Goal: Information Seeking & Learning: Find specific fact

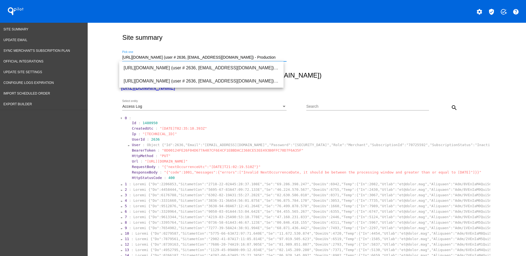
drag, startPoint x: 250, startPoint y: 58, endPoint x: 87, endPoint y: 55, distance: 162.8
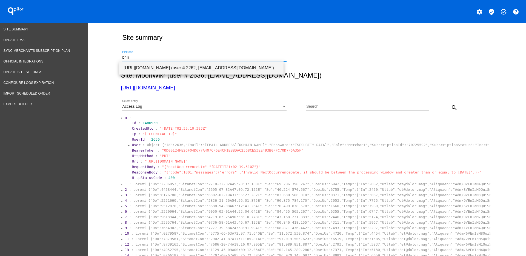
click at [162, 65] on span "[URL][DOMAIN_NAME] (user # 2262, [EMAIL_ADDRESS][DOMAIN_NAME]) - Production" at bounding box center [202, 67] width 156 height 13
type input "[URL][DOMAIN_NAME] (user # 2262, [EMAIL_ADDRESS][DOMAIN_NAME]) - Production"
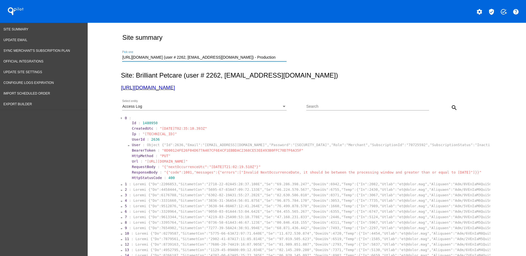
click at [198, 103] on div "Access Log Select entity" at bounding box center [204, 105] width 164 height 11
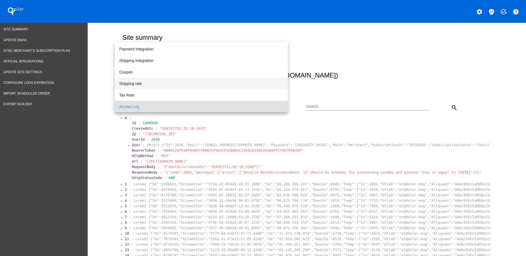
scroll to position [22, 0]
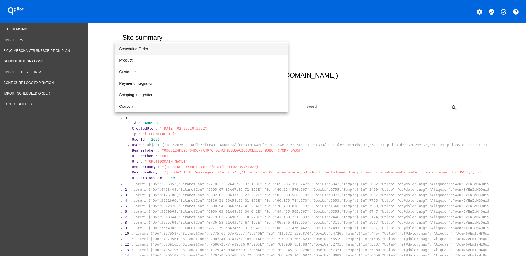
click at [162, 48] on span "Scheduled Order" at bounding box center [201, 49] width 164 height 12
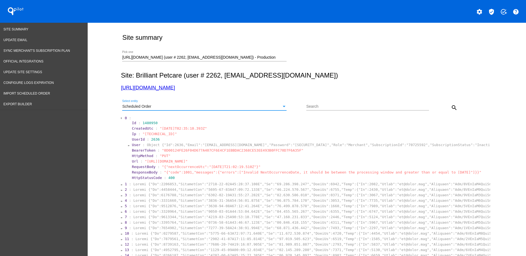
click at [334, 107] on input "Search" at bounding box center [367, 106] width 123 height 4
paste input "1017092"
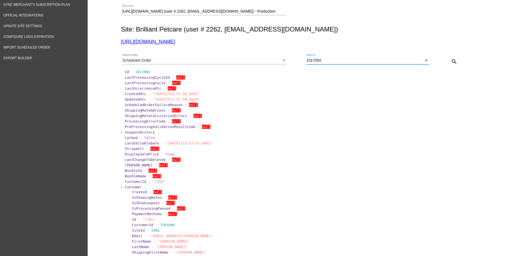
scroll to position [103, 0]
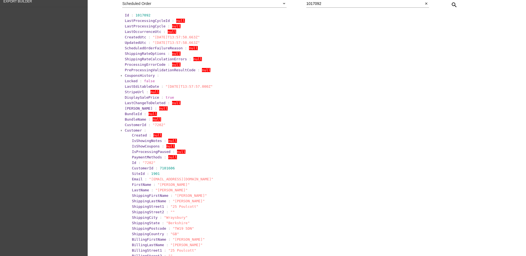
click at [131, 130] on span "Customer" at bounding box center [133, 130] width 17 height 4
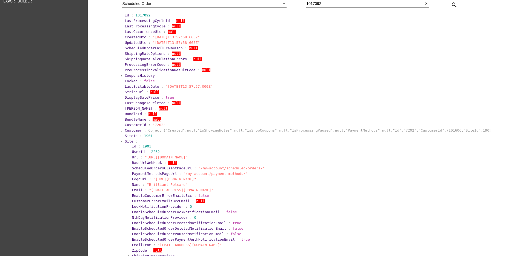
click at [128, 141] on span "Site" at bounding box center [129, 141] width 8 height 4
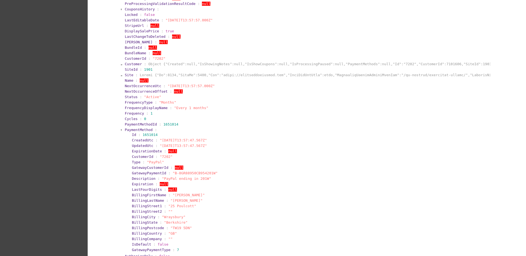
scroll to position [171, 0]
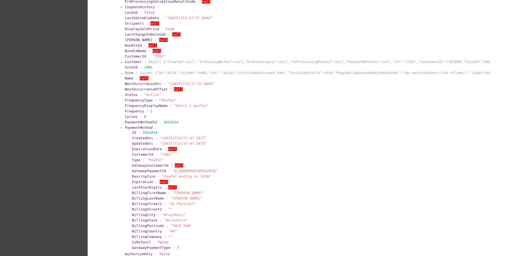
click at [127, 127] on span "PaymentMethod" at bounding box center [139, 127] width 28 height 4
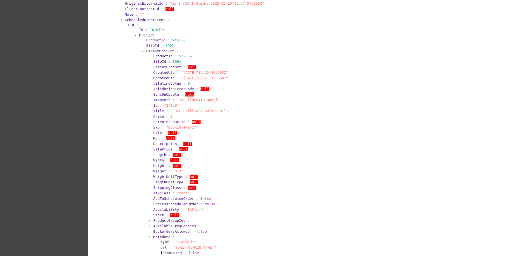
scroll to position [411, 0]
click at [141, 34] on span "Product" at bounding box center [146, 35] width 15 height 4
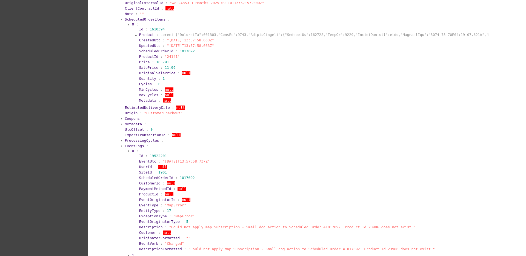
click at [141, 34] on span "Product" at bounding box center [146, 35] width 15 height 4
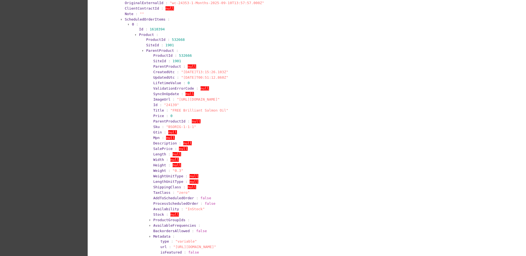
click at [146, 49] on span "ParentProduct" at bounding box center [160, 50] width 28 height 4
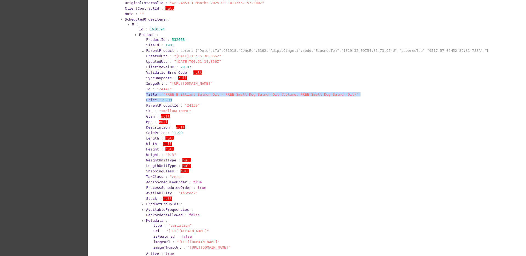
drag, startPoint x: 135, startPoint y: 93, endPoint x: 195, endPoint y: 100, distance: 60.4
click at [195, 100] on section "Product : ProductId : 532668 SiteId : 1901 ParentProduct : CreatedUtc : "[DATE]…" at bounding box center [313, 147] width 350 height 230
click at [195, 100] on section "Price : 9.99" at bounding box center [316, 100] width 341 height 4
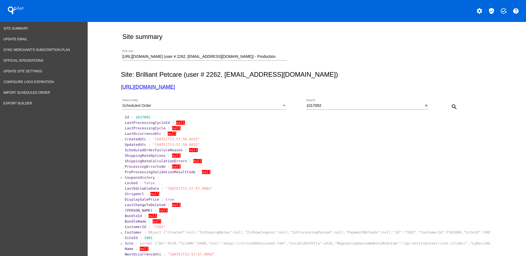
scroll to position [0, 0]
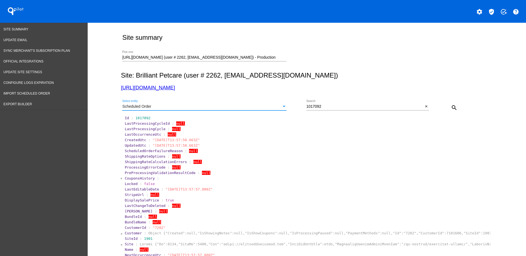
click at [253, 107] on div "Scheduled Order" at bounding box center [201, 106] width 159 height 4
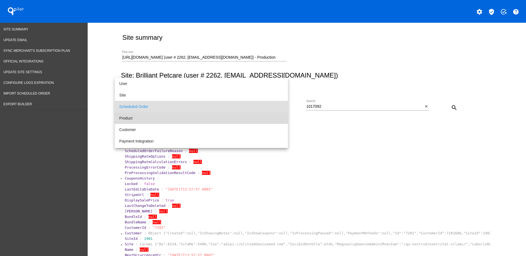
click at [234, 116] on span "Product" at bounding box center [201, 118] width 164 height 12
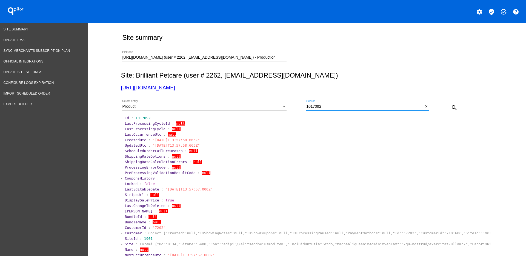
click at [333, 107] on input "1017092" at bounding box center [364, 106] width 117 height 4
drag, startPoint x: 333, startPoint y: 107, endPoint x: 278, endPoint y: 99, distance: 56.2
click at [278, 99] on div "Product Select entity 1017092 Search close search" at bounding box center [306, 105] width 370 height 19
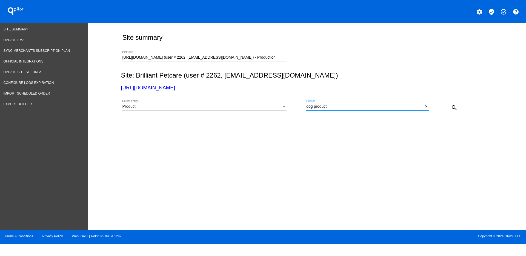
click at [338, 108] on input "dog product" at bounding box center [364, 106] width 117 height 4
click at [284, 107] on div "Select entity" at bounding box center [284, 106] width 3 height 1
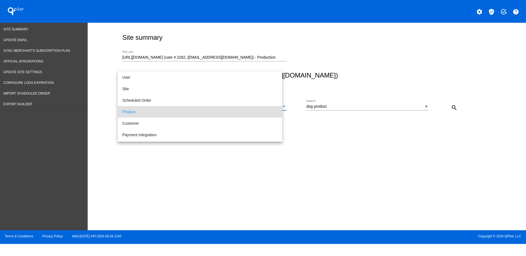
scroll to position [5, 0]
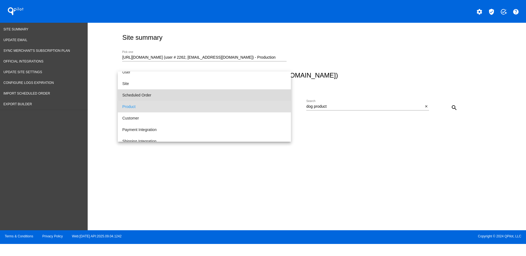
click at [247, 94] on span "Scheduled Order" at bounding box center [204, 95] width 164 height 12
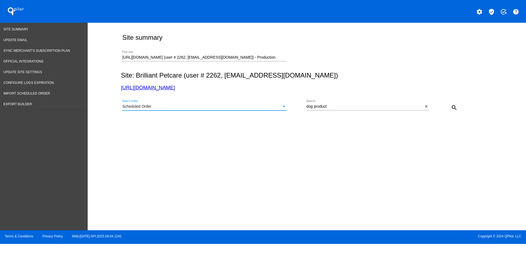
click at [329, 108] on input "dog product" at bounding box center [364, 106] width 117 height 4
drag, startPoint x: 333, startPoint y: 108, endPoint x: 399, endPoint y: 106, distance: 65.8
click at [296, 105] on div "Scheduled Order Select entity dog product Search close search" at bounding box center [306, 105] width 370 height 19
paste input "1017092"
type input "1017092"
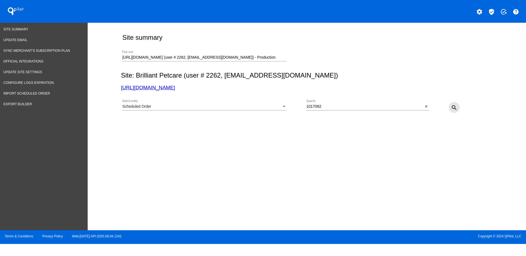
drag, startPoint x: 452, startPoint y: 107, endPoint x: 444, endPoint y: 107, distance: 7.7
click at [453, 107] on mat-icon "search" at bounding box center [454, 107] width 7 height 7
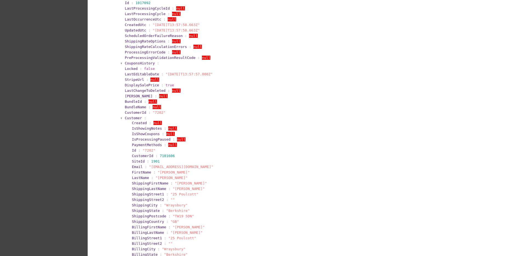
scroll to position [137, 0]
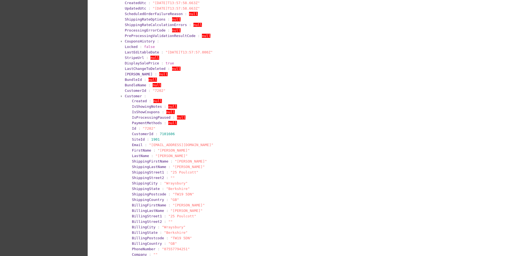
click at [131, 97] on span "Customer" at bounding box center [133, 96] width 17 height 4
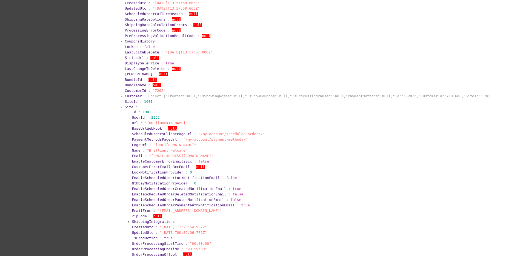
click at [126, 107] on span "Site" at bounding box center [129, 107] width 8 height 4
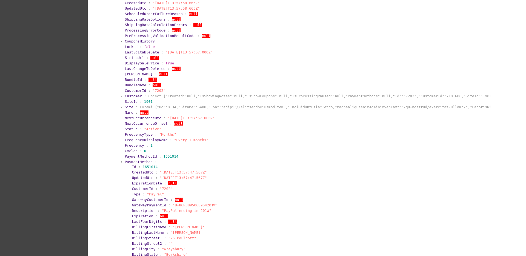
click at [127, 163] on span "PaymentMethod" at bounding box center [139, 162] width 28 height 4
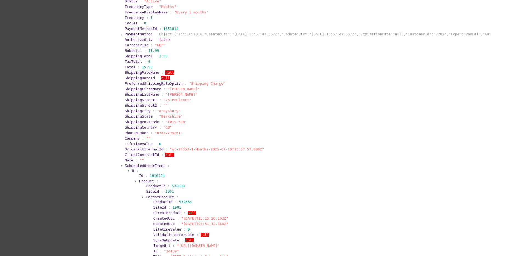
scroll to position [274, 0]
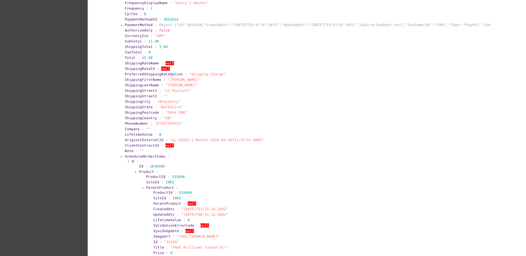
click at [127, 156] on span "ScheduledOrderItems" at bounding box center [145, 156] width 41 height 4
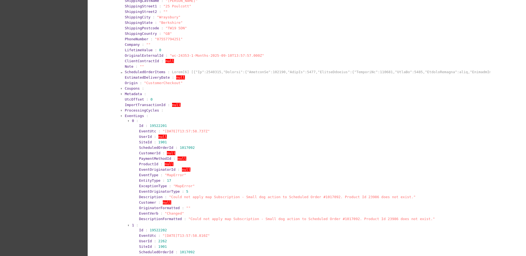
scroll to position [377, 0]
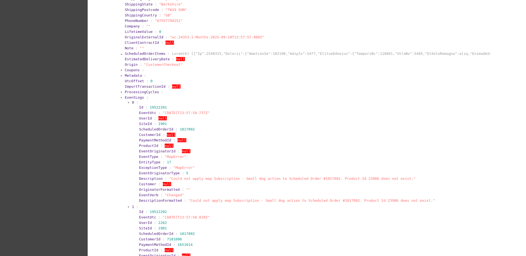
click at [125, 96] on span "EventLogs" at bounding box center [134, 97] width 19 height 4
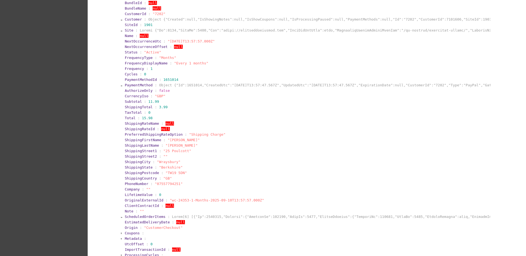
scroll to position [202, 0]
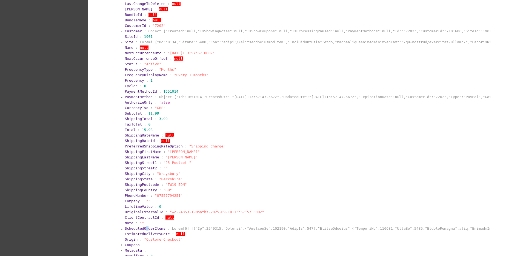
click at [142, 228] on span "ScheduledOrderItems" at bounding box center [145, 228] width 41 height 4
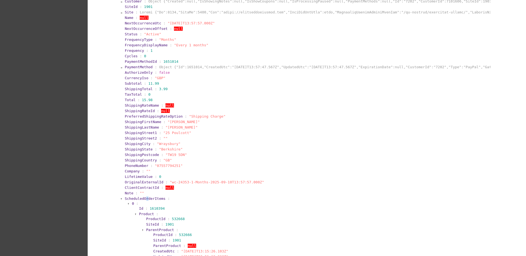
scroll to position [305, 0]
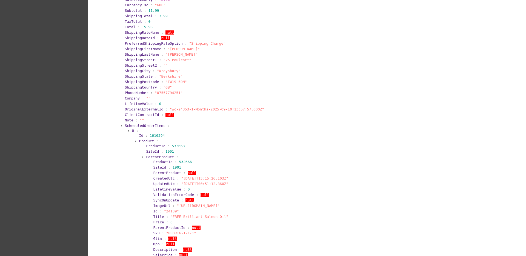
click at [145, 139] on span "Product" at bounding box center [146, 141] width 15 height 4
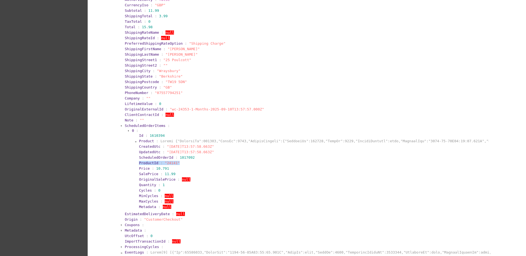
drag, startPoint x: 136, startPoint y: 163, endPoint x: 187, endPoint y: 164, distance: 51.5
click at [187, 164] on section "Id : 1610394 Product : CreatedUtc : "[DATE]T13:57:58.663Z" UpdatedUtc : "[DATE]…" at bounding box center [312, 171] width 354 height 77
copy section "ProductId : "24141""
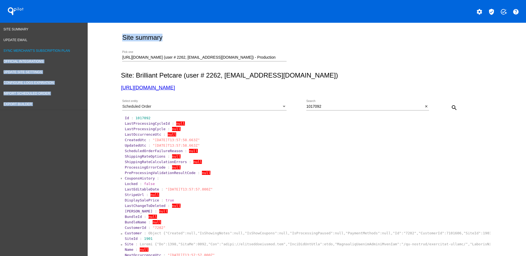
drag, startPoint x: 269, startPoint y: 55, endPoint x: 86, endPoint y: 48, distance: 183.1
click at [269, 54] on div "[URL][DOMAIN_NAME] (user # 2262, [EMAIL_ADDRESS][DOMAIN_NAME]) - Production Pic…" at bounding box center [204, 56] width 164 height 11
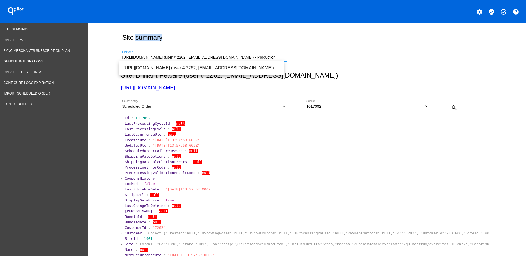
drag, startPoint x: 269, startPoint y: 55, endPoint x: 265, endPoint y: 58, distance: 5.1
click at [265, 57] on div "https://brilliantpetcare.com (user # 2262, dh@hofsethbiocare.com) - Production …" at bounding box center [204, 56] width 164 height 11
drag, startPoint x: 265, startPoint y: 58, endPoint x: 67, endPoint y: 56, distance: 197.5
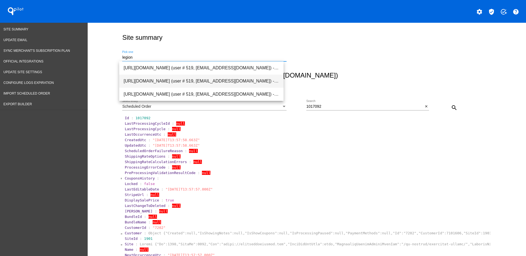
click at [157, 81] on span "https://legionathletics.com (user # 519, mattb@legionsupplements.com) - Product…" at bounding box center [202, 81] width 156 height 13
type input "https://legionathletics.com (user # 519, mattb@legionsupplements.com) - Product…"
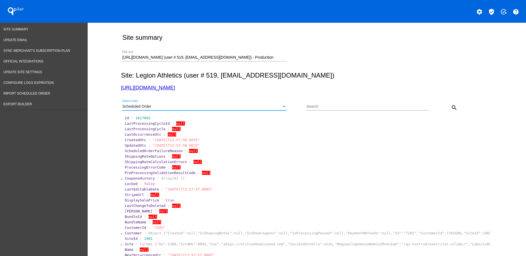
click at [236, 107] on div "Scheduled Order" at bounding box center [201, 106] width 159 height 4
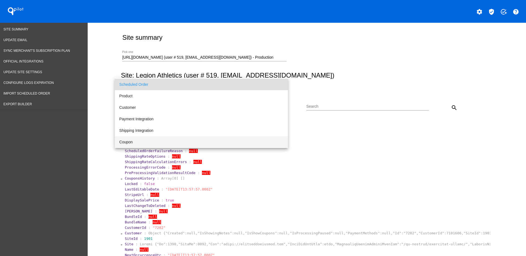
scroll to position [34, 0]
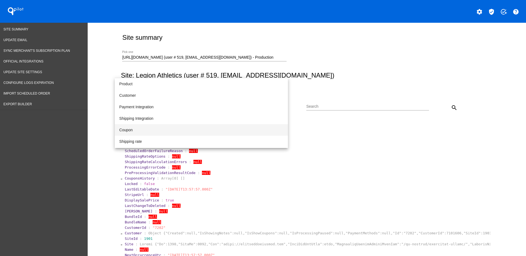
click at [174, 133] on span "Coupon" at bounding box center [201, 130] width 164 height 12
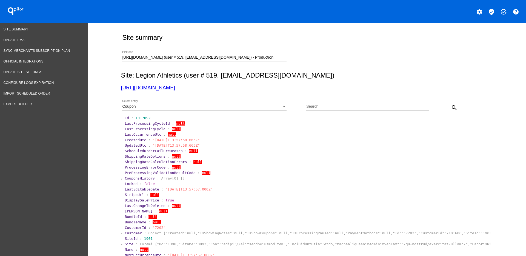
click at [356, 109] on div "Search" at bounding box center [367, 105] width 123 height 11
type input "fear"
